Goal: Information Seeking & Learning: Learn about a topic

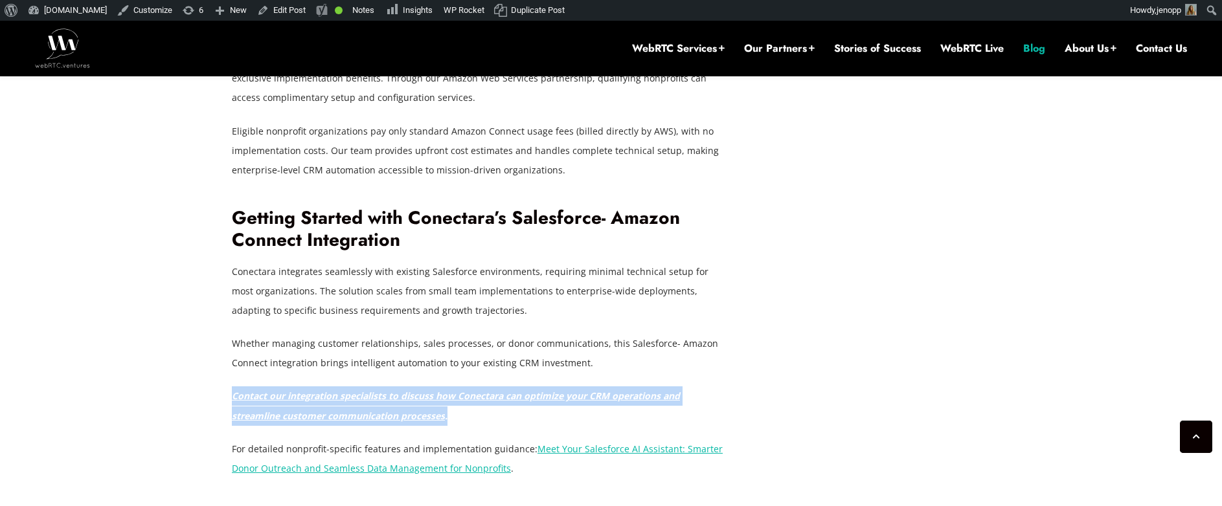
click at [1033, 52] on link "Blog" at bounding box center [1034, 48] width 22 height 14
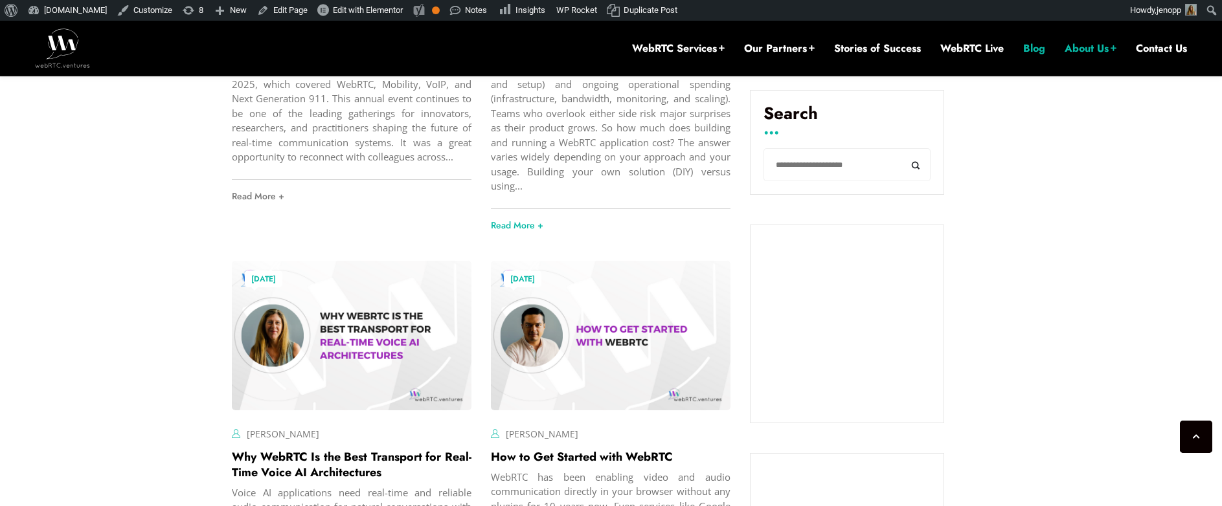
scroll to position [558, 0]
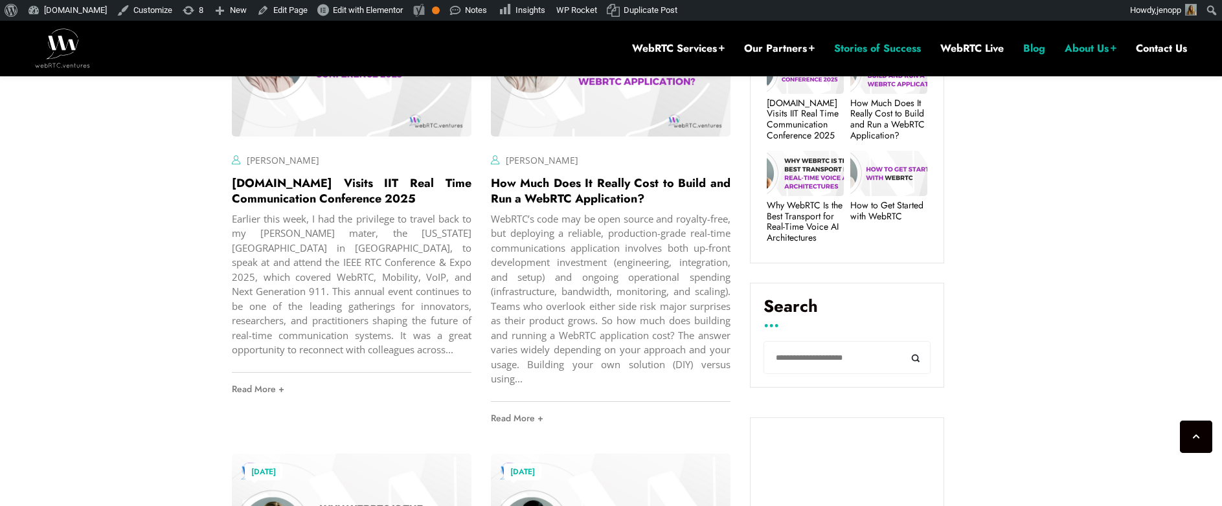
click at [862, 45] on link "Stories of Success" at bounding box center [877, 48] width 87 height 14
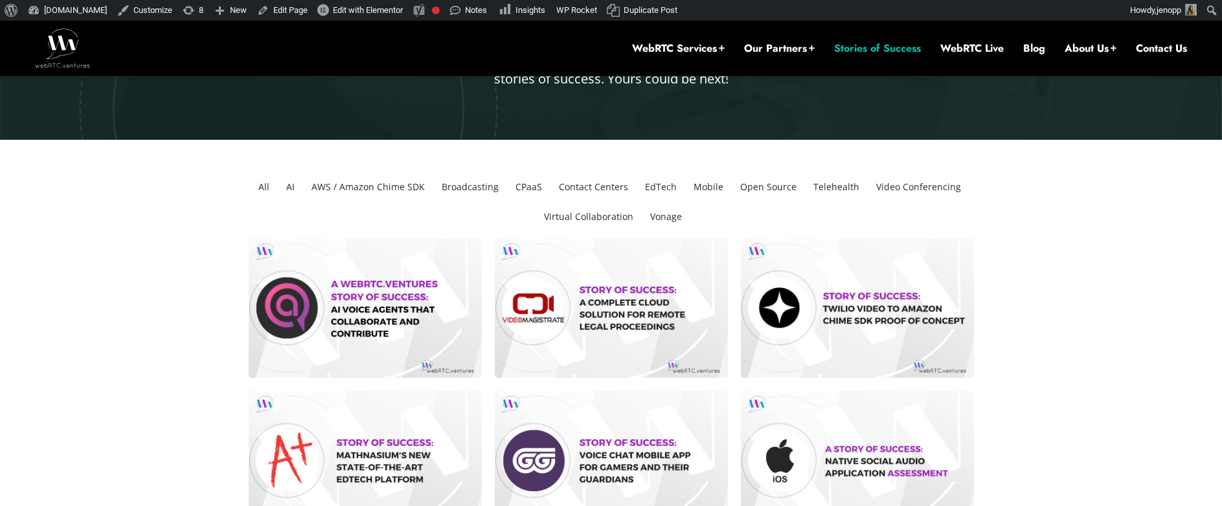
scroll to position [249, 0]
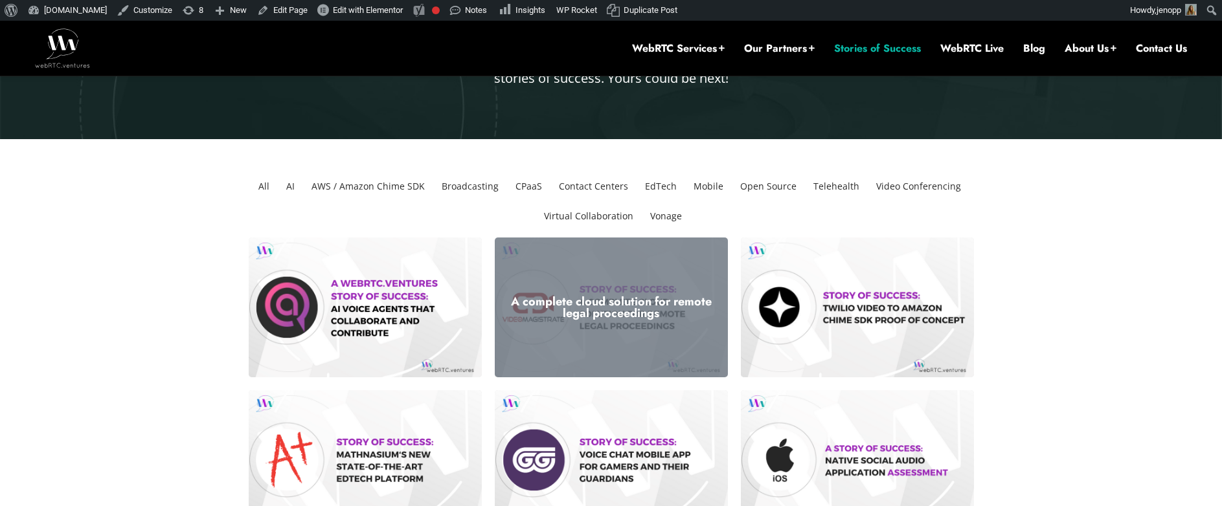
click at [600, 319] on h3 "A complete cloud solution for remote legal proceedings" at bounding box center [611, 307] width 214 height 23
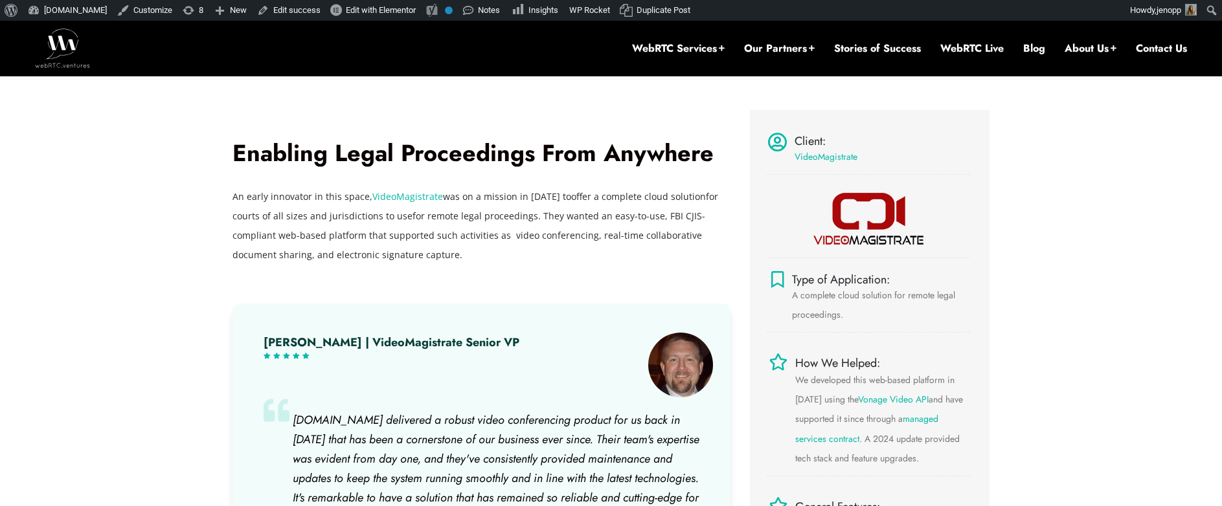
scroll to position [448, 0]
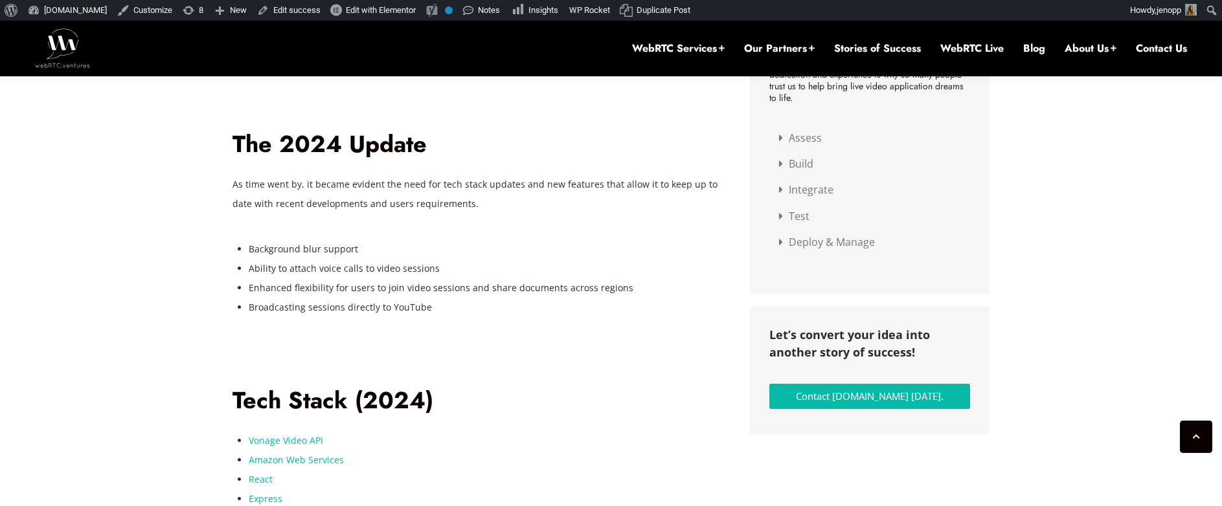
scroll to position [1371, 0]
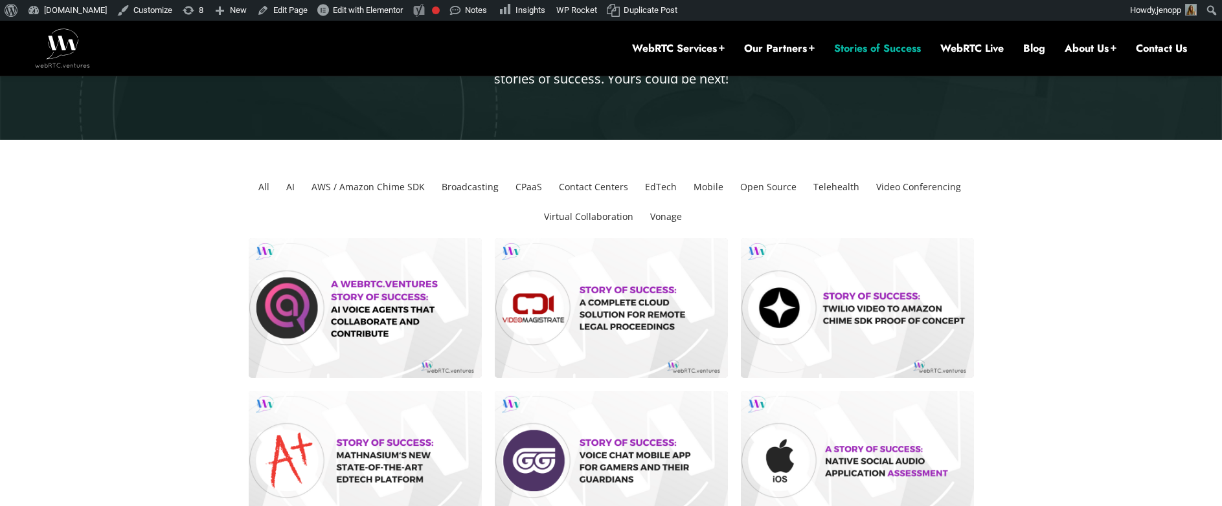
scroll to position [249, 0]
